Goal: Transaction & Acquisition: Purchase product/service

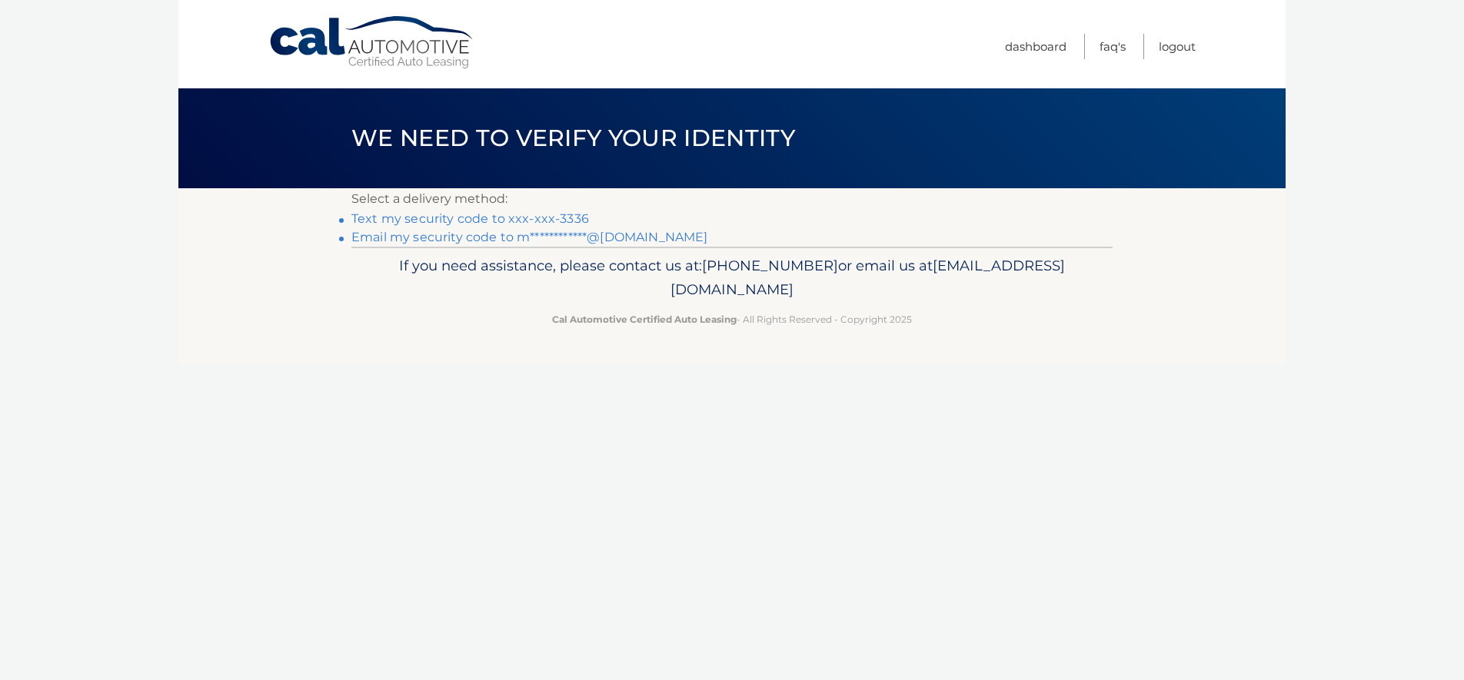
click at [560, 215] on link "Text my security code to xxx-xxx-3336" at bounding box center [470, 218] width 238 height 15
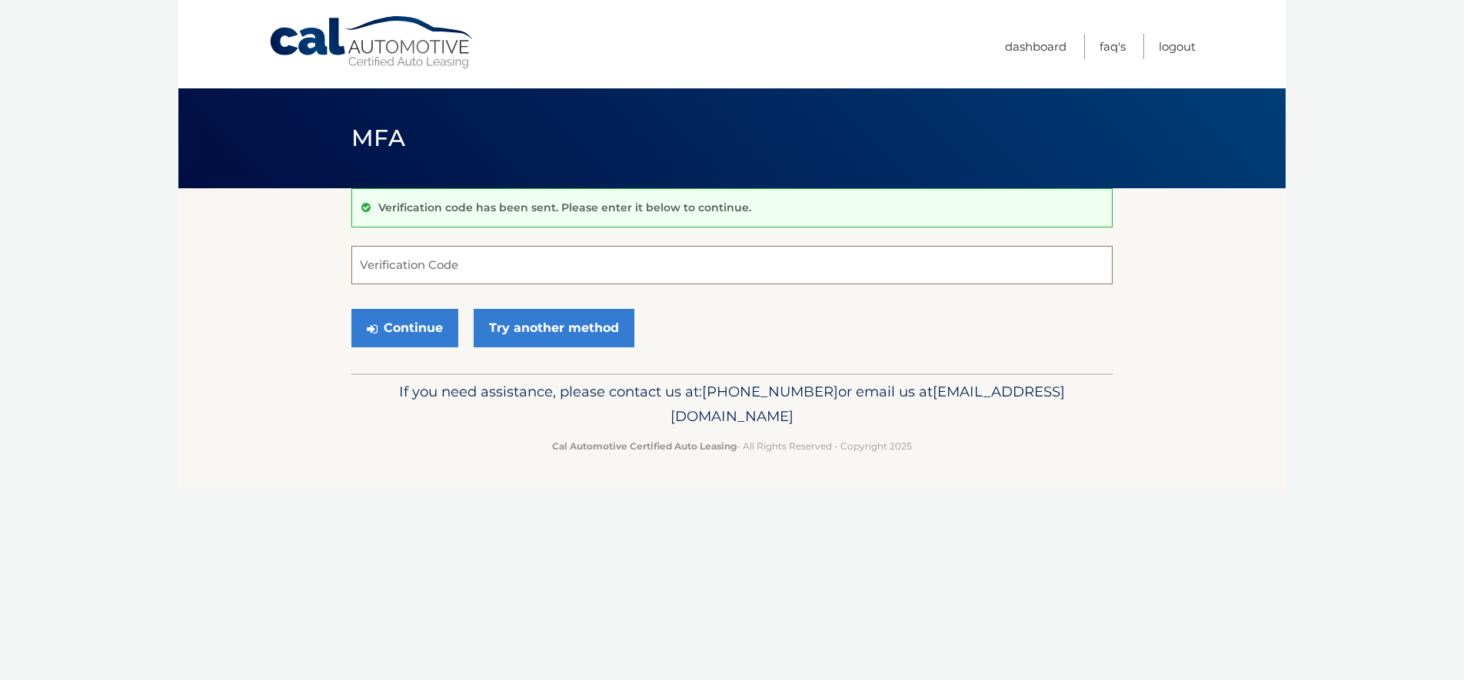
click at [552, 264] on input "Verification Code" at bounding box center [731, 265] width 761 height 38
type input "572282"
click at [441, 319] on button "Continue" at bounding box center [404, 328] width 107 height 38
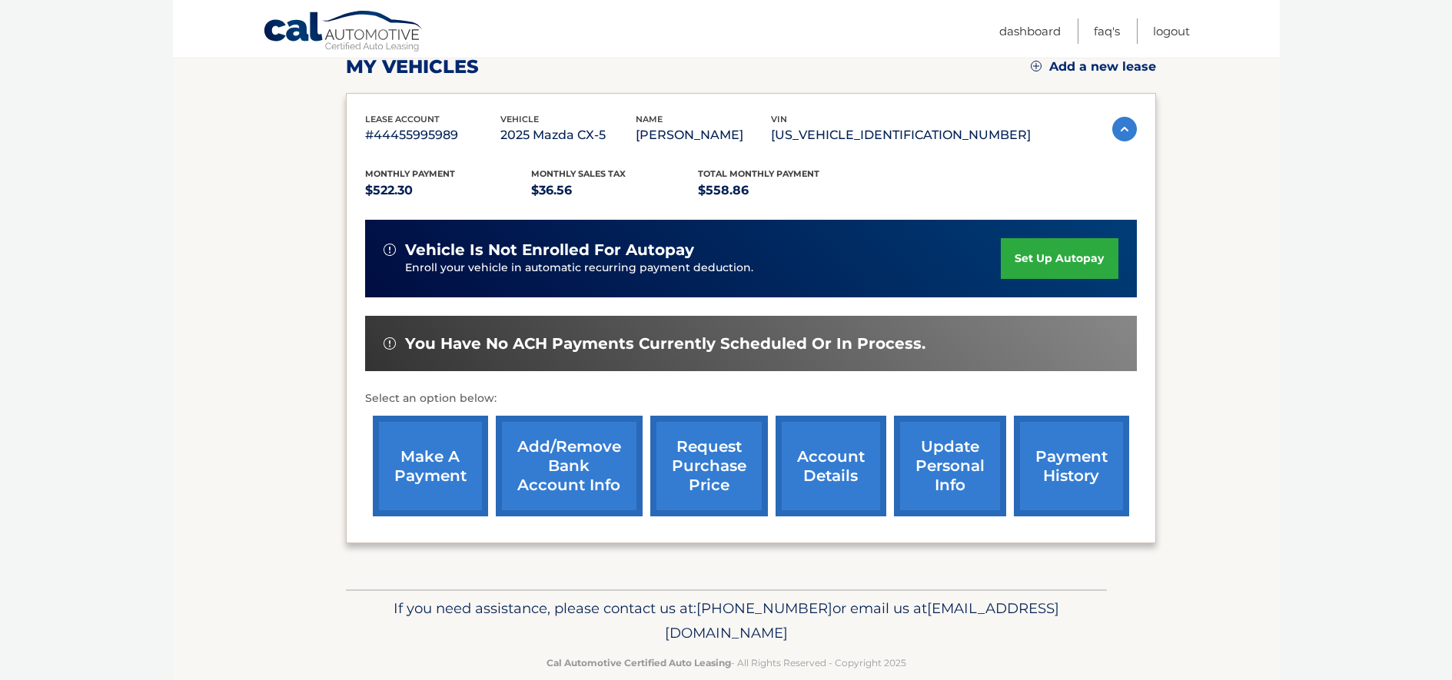
scroll to position [231, 0]
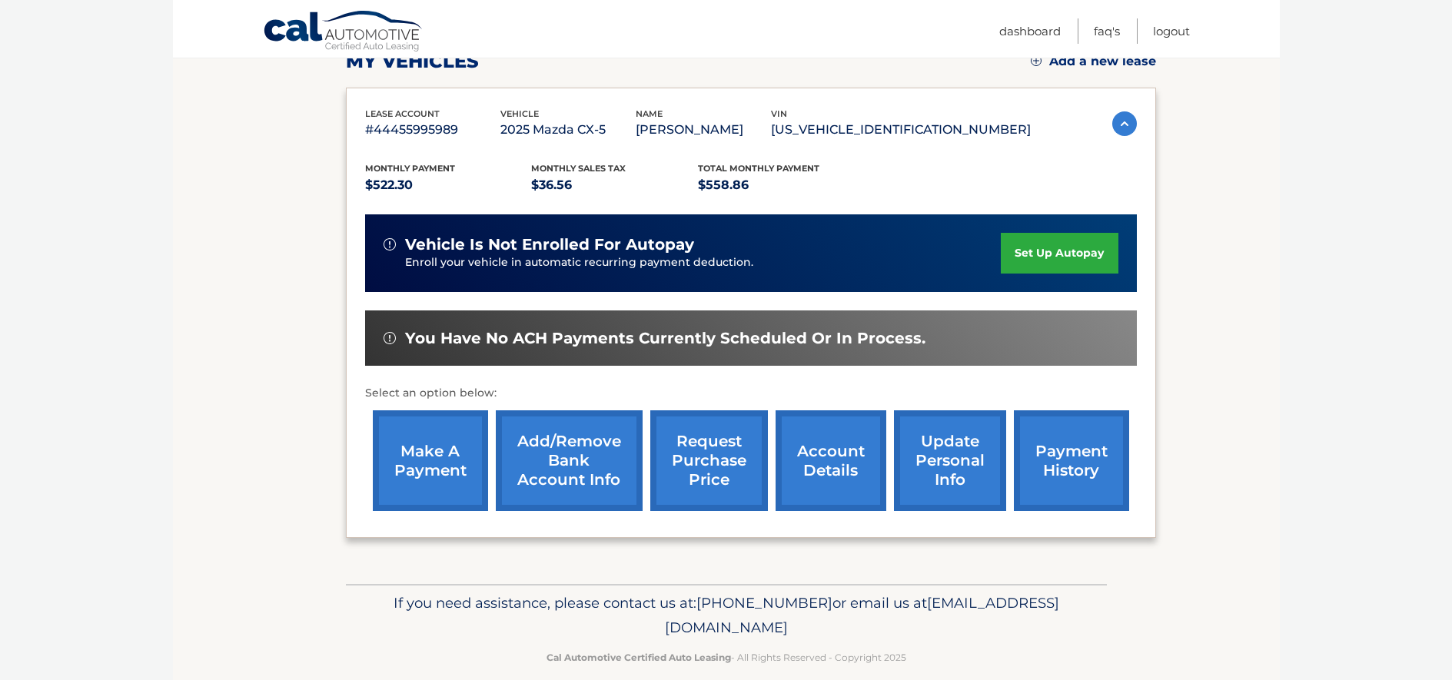
click at [450, 452] on link "make a payment" at bounding box center [430, 461] width 115 height 101
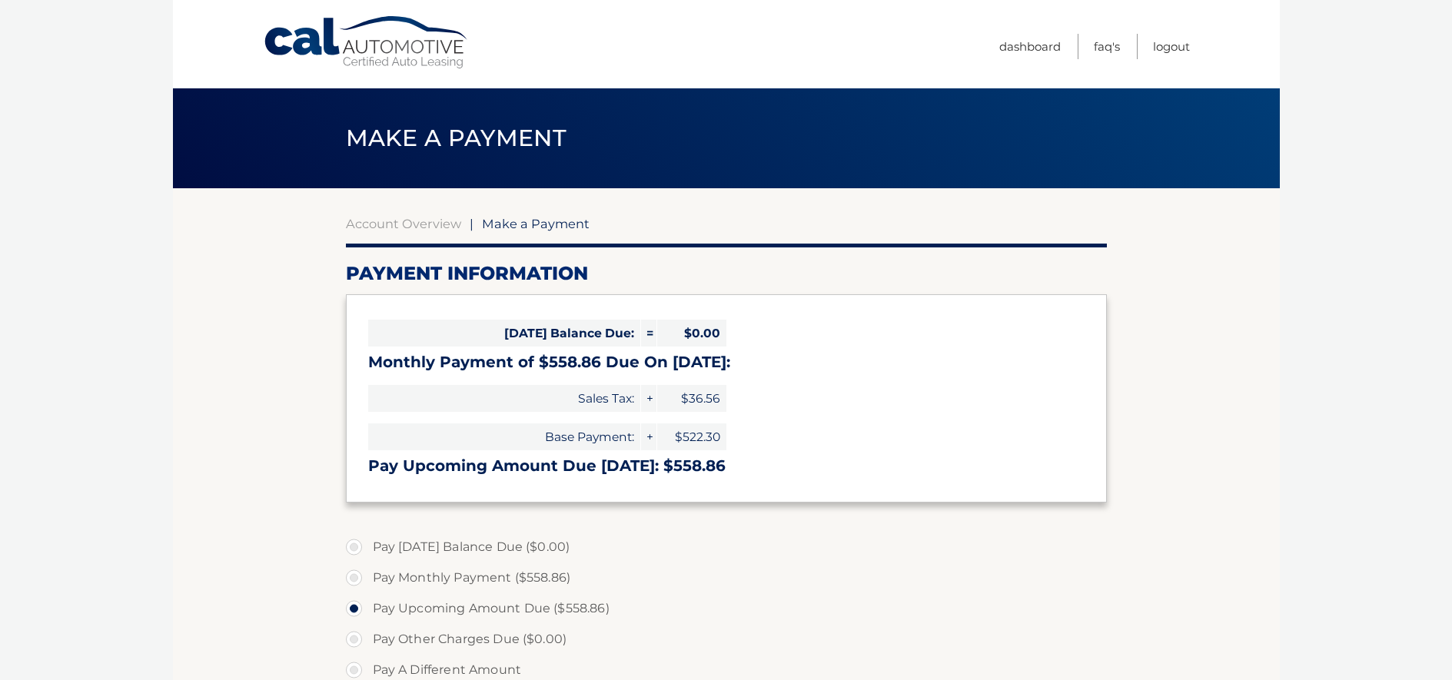
select select "ZmIwOTM0ODItNjQ1Ni00OTA1LTgzZDktMTlhOWRmZTM1NjNk"
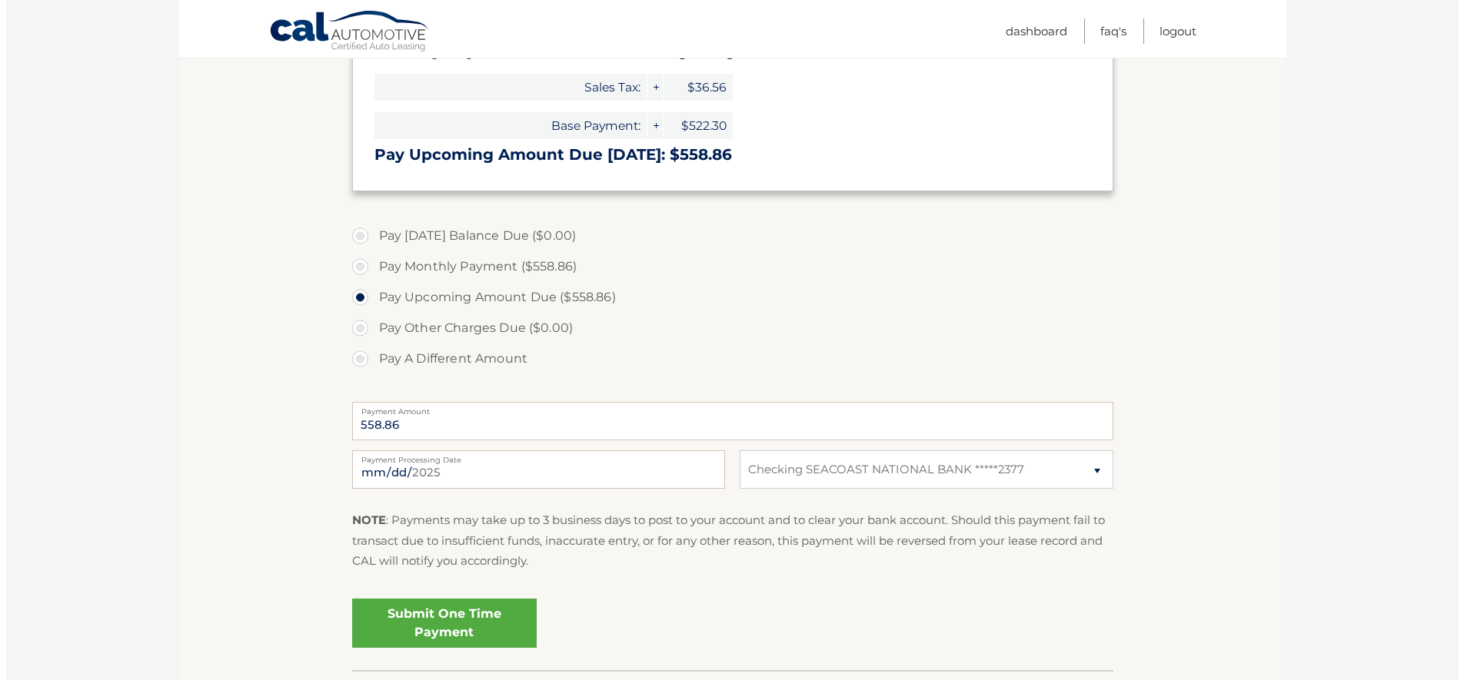
scroll to position [418, 0]
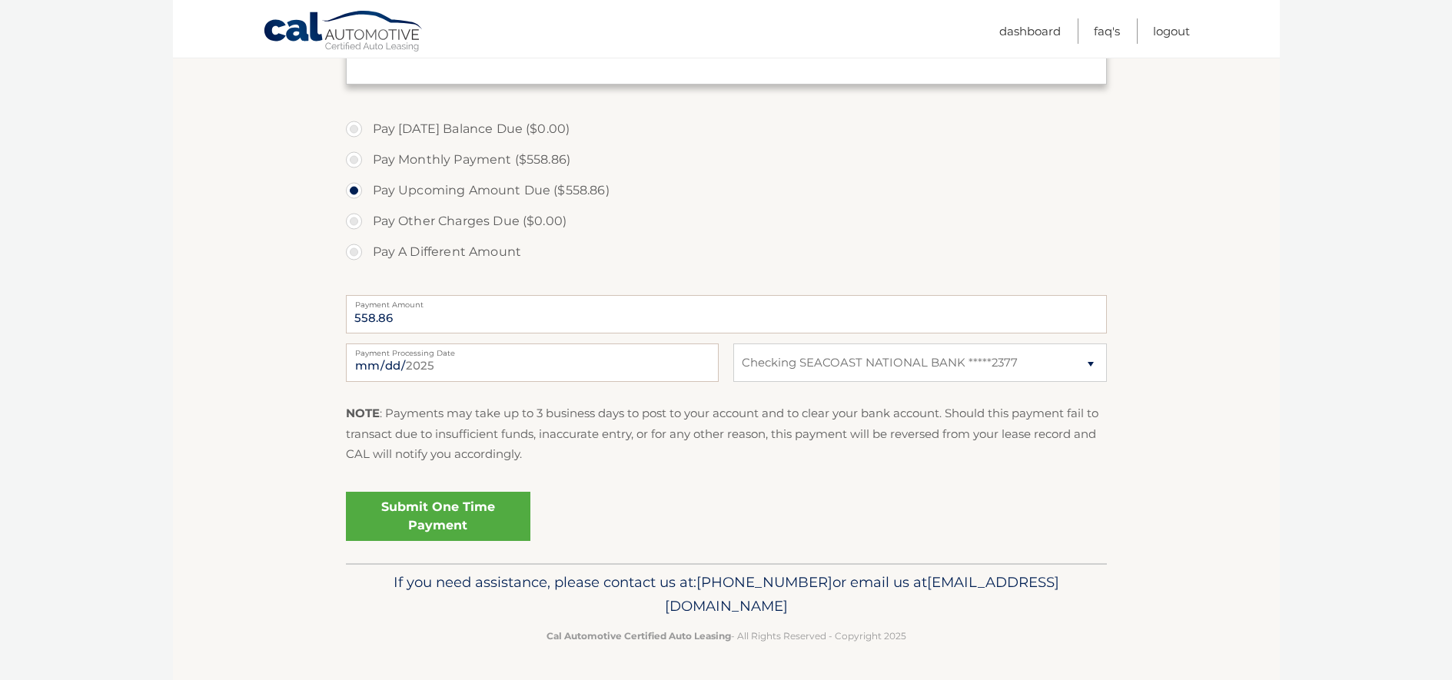
click at [490, 518] on link "Submit One Time Payment" at bounding box center [438, 516] width 185 height 49
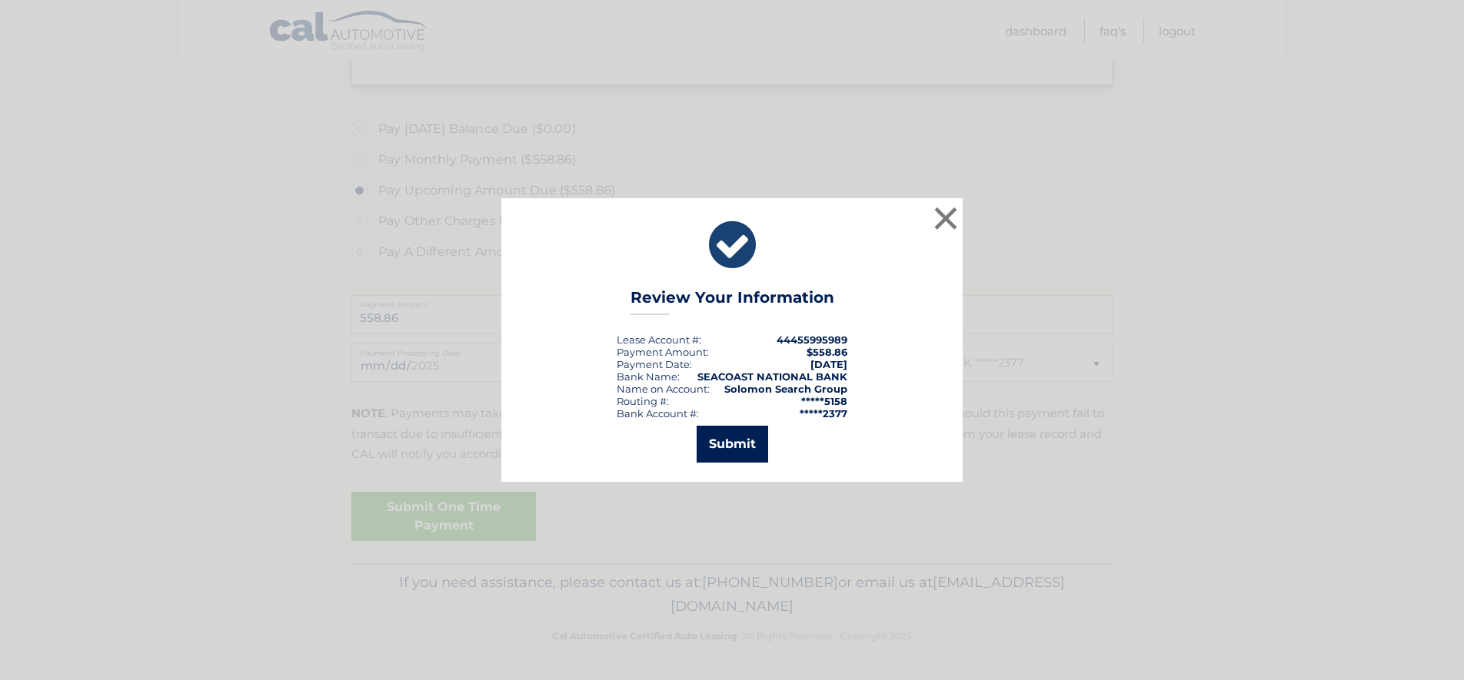
click at [714, 433] on button "Submit" at bounding box center [733, 444] width 72 height 37
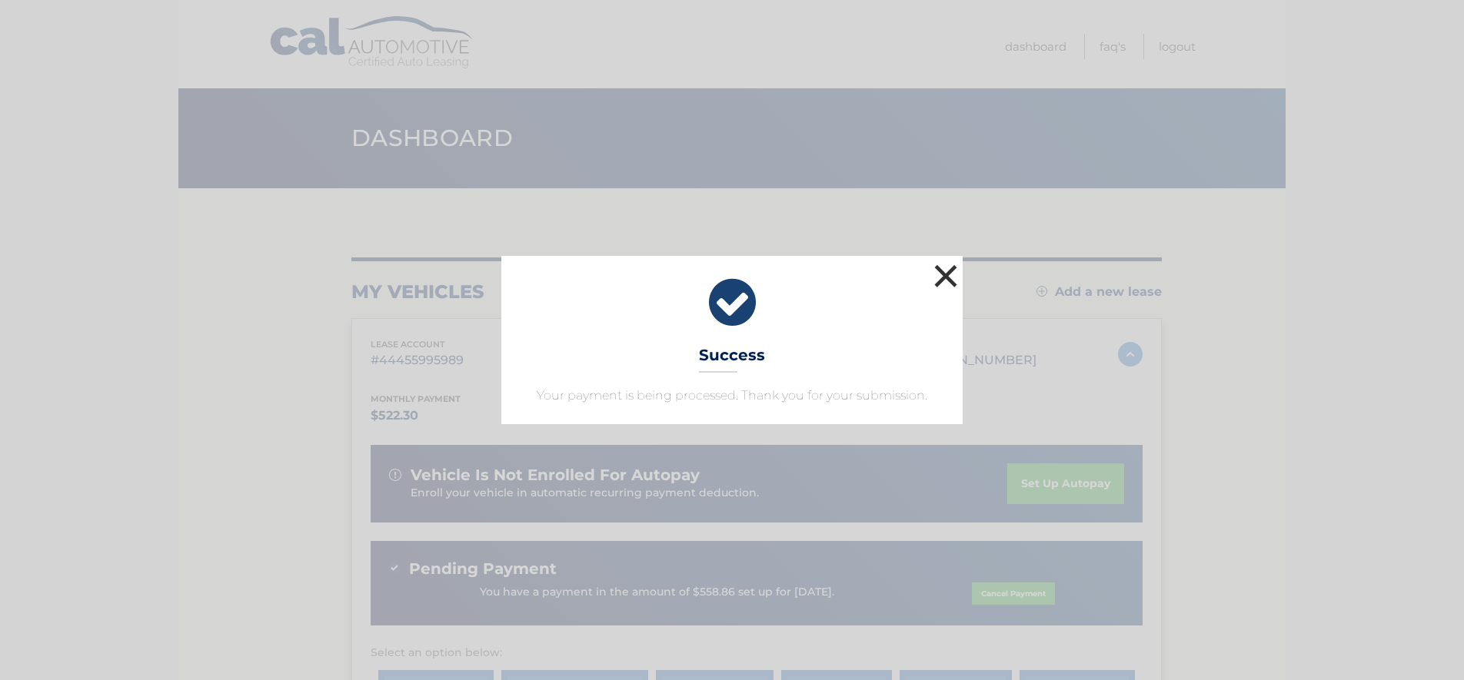
click at [941, 274] on button "×" at bounding box center [945, 276] width 31 height 31
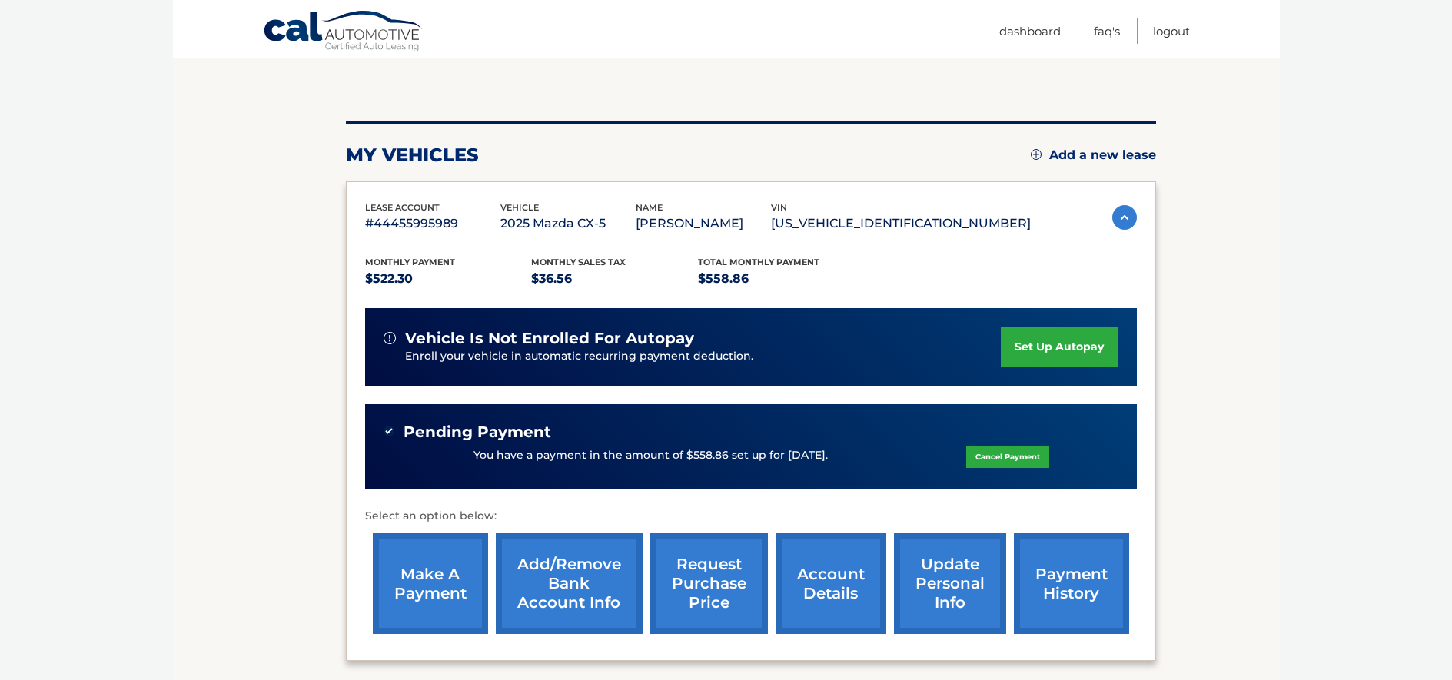
scroll to position [281, 0]
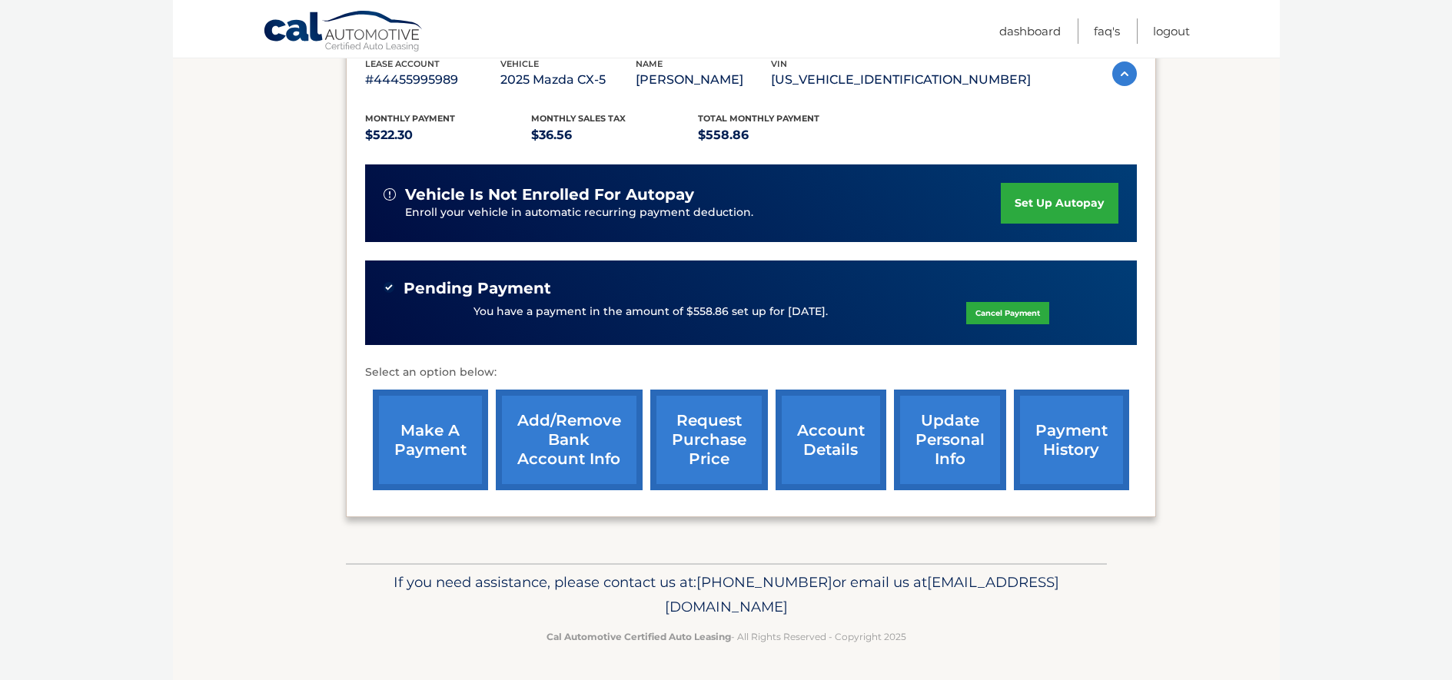
click at [1043, 411] on link "payment history" at bounding box center [1071, 440] width 115 height 101
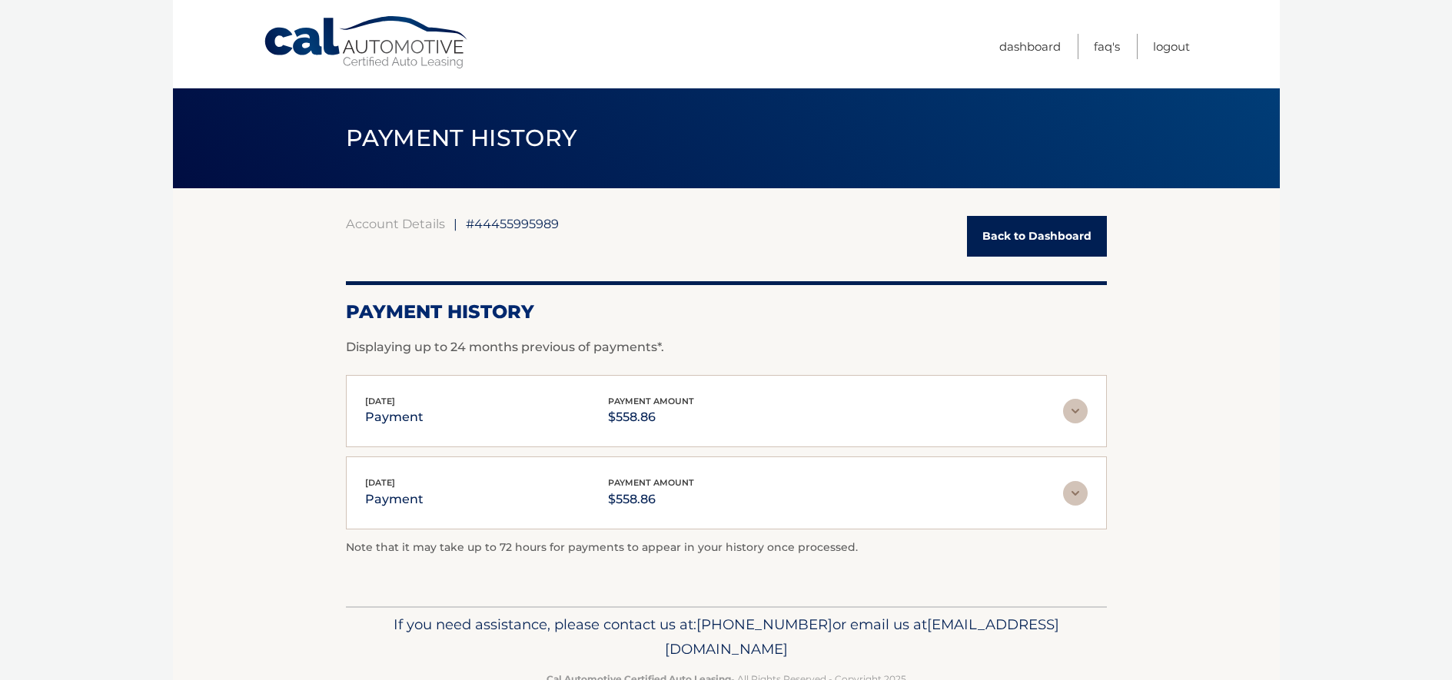
click at [1073, 414] on img at bounding box center [1075, 411] width 25 height 25
